Goal: Information Seeking & Learning: Learn about a topic

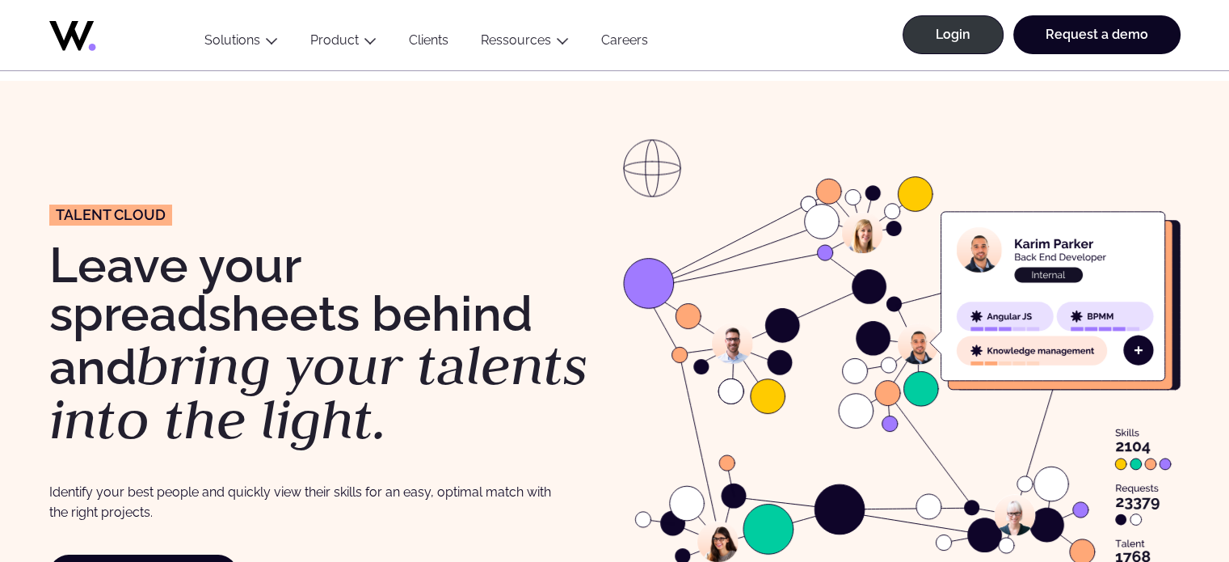
scroll to position [2, 0]
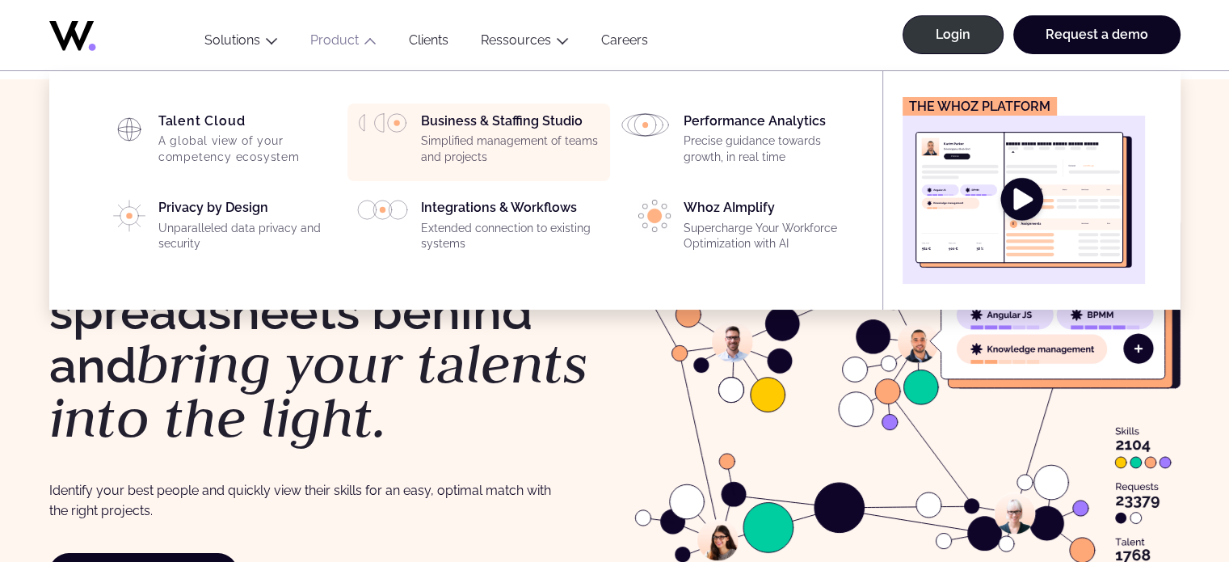
click at [469, 137] on p "Simplified management of teams and projects" at bounding box center [510, 149] width 179 height 32
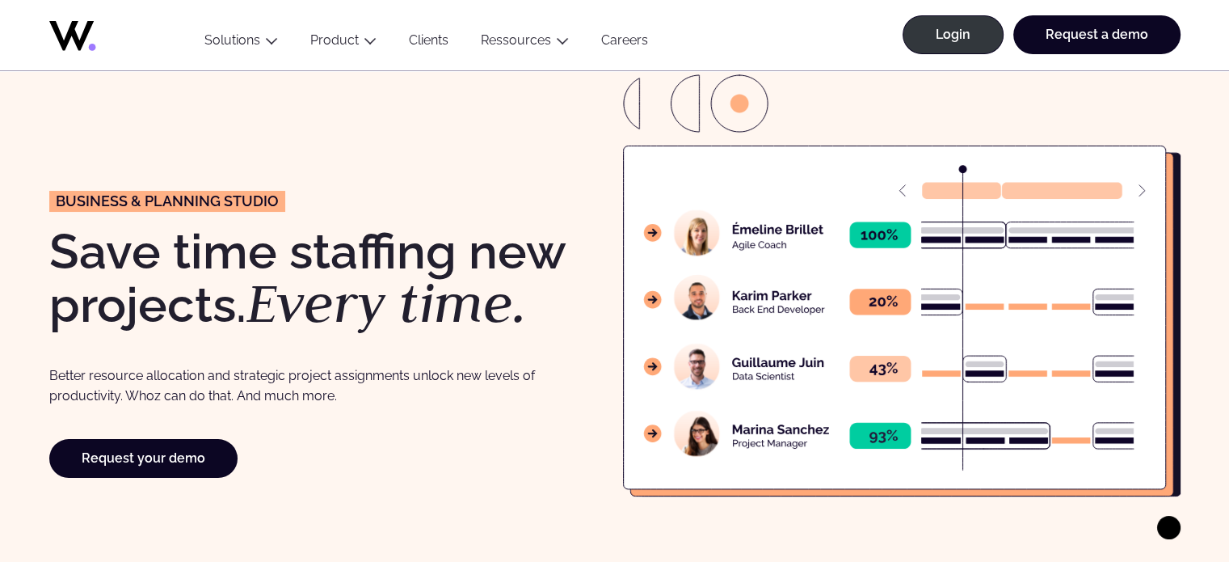
click at [540, 294] on h1 "S ave time staffing new projects. Every time." at bounding box center [328, 278] width 558 height 103
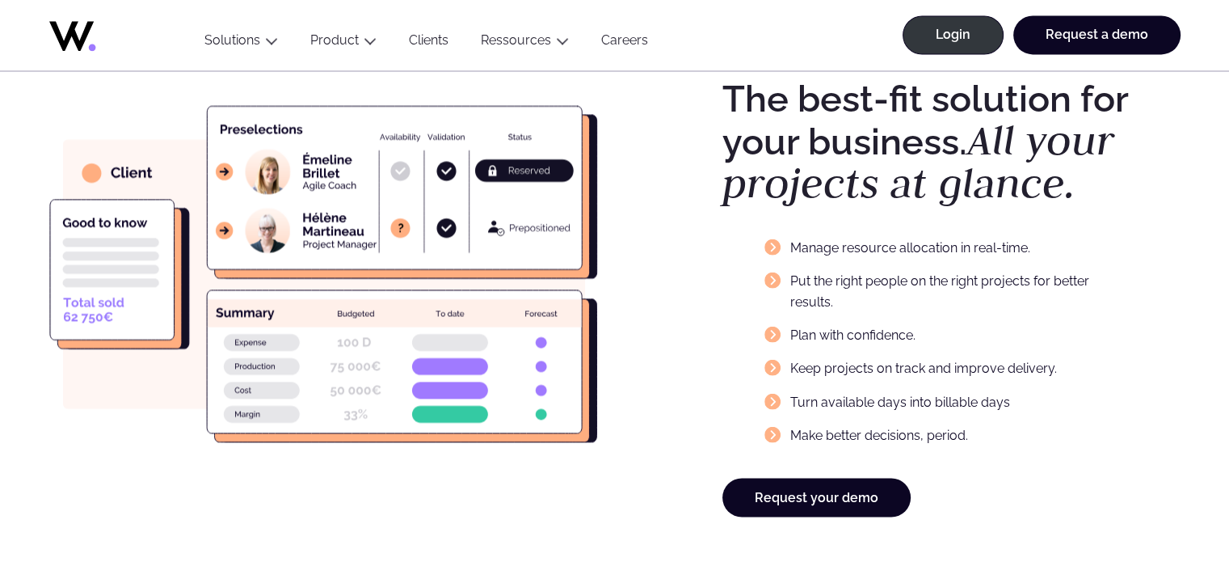
scroll to position [2615, 0]
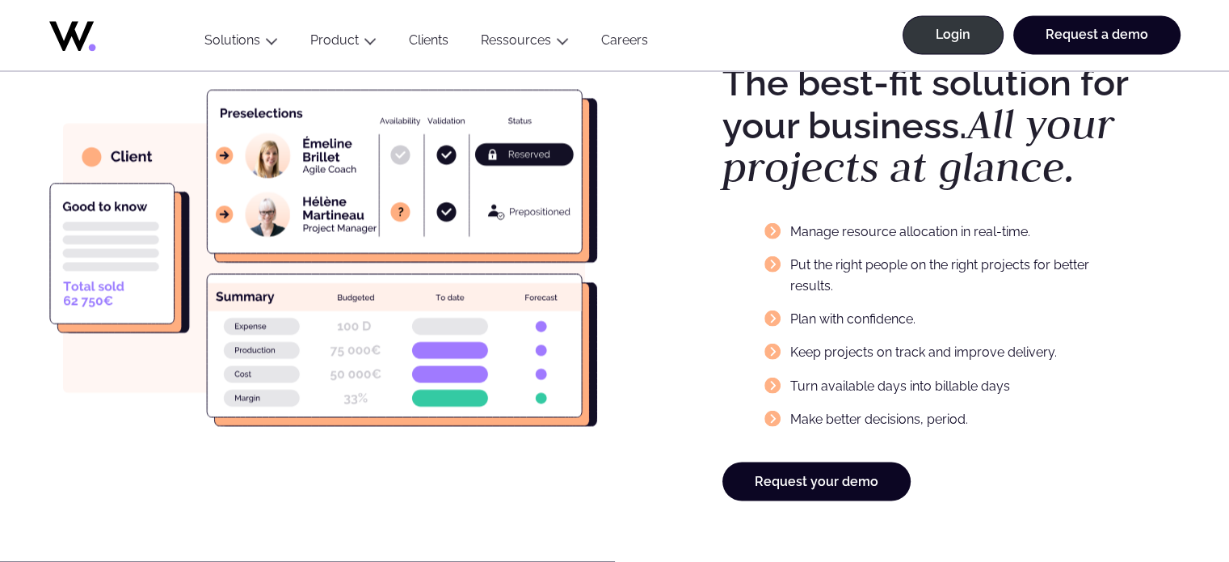
click at [659, 330] on div "The best-fit solution for your business. All your projects at glance. Manage re…" at bounding box center [614, 245] width 1131 height 510
drag, startPoint x: 659, startPoint y: 330, endPoint x: 656, endPoint y: 374, distance: 43.8
click at [656, 374] on div "The best-fit solution for your business. All your projects at glance. Manage re…" at bounding box center [614, 245] width 1131 height 510
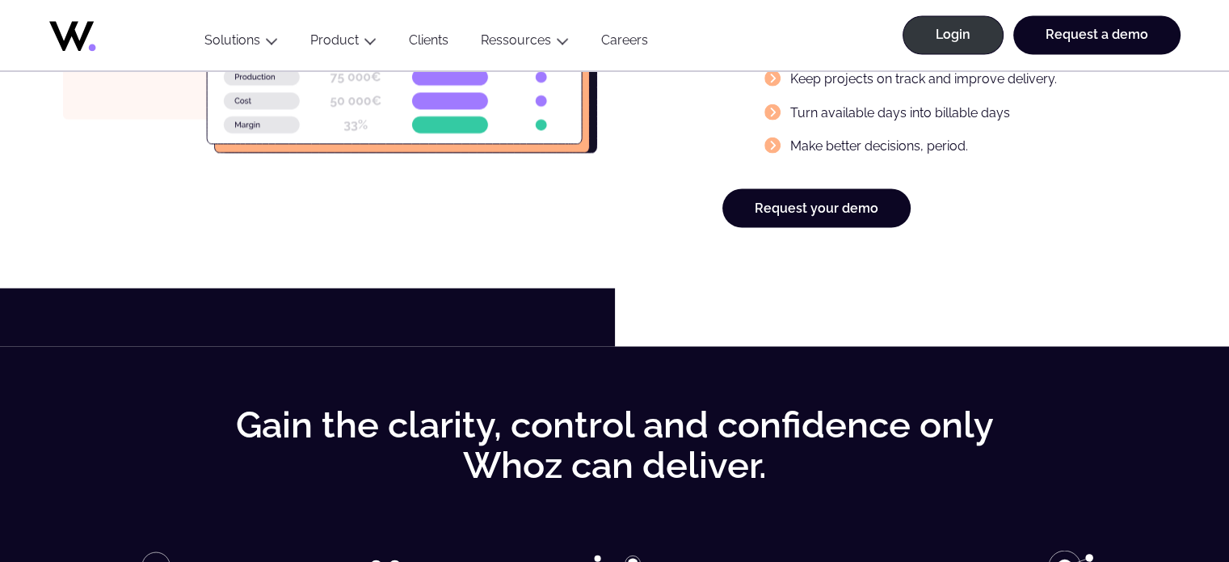
scroll to position [2889, 0]
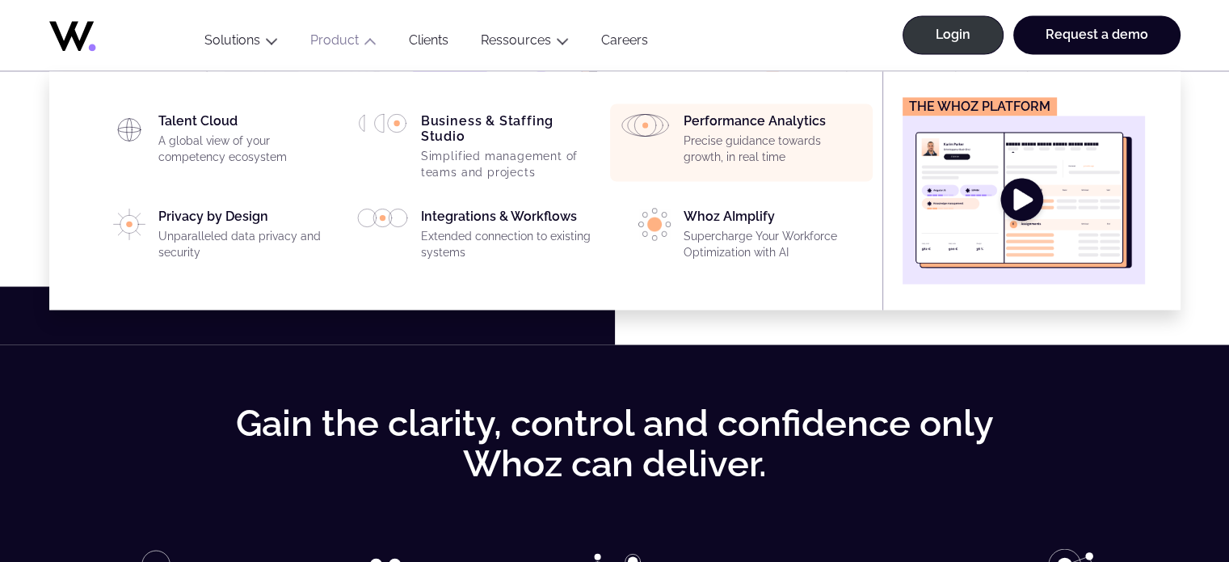
click at [735, 173] on li "Performance Analytics Precise guidance towards growth, in real time" at bounding box center [741, 142] width 263 height 78
click at [738, 127] on div "Performance Analytics Precise guidance towards growth, in real time" at bounding box center [773, 142] width 179 height 58
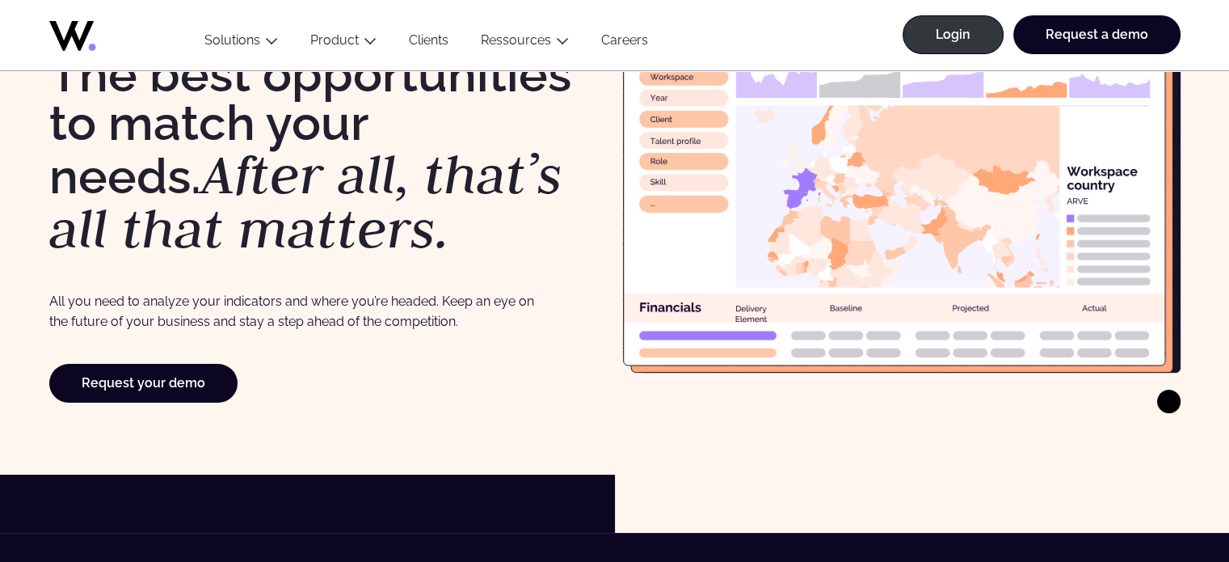
scroll to position [196, 0]
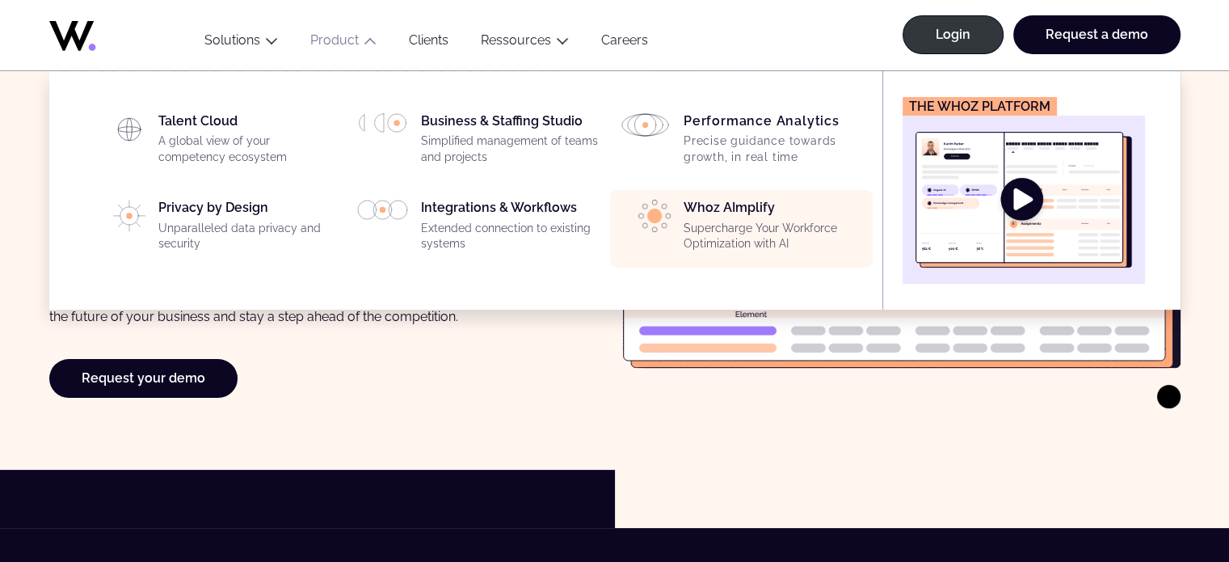
click at [736, 234] on p "Supercharge Your Workforce Optimization with AI" at bounding box center [773, 237] width 179 height 32
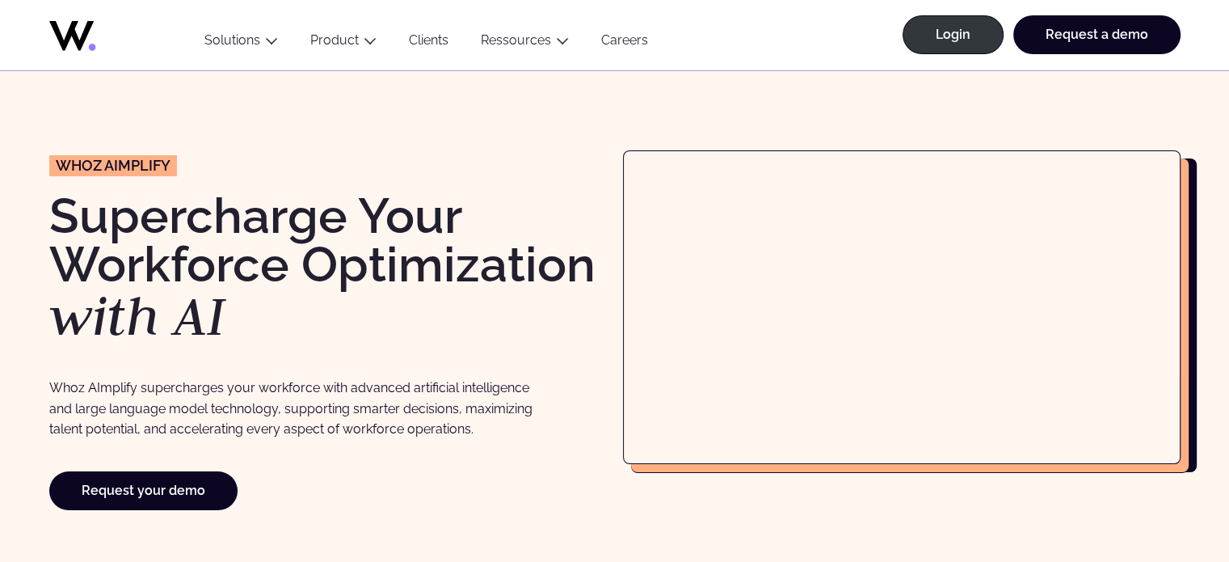
scroll to position [36, 0]
